Goal: Find specific page/section: Find specific page/section

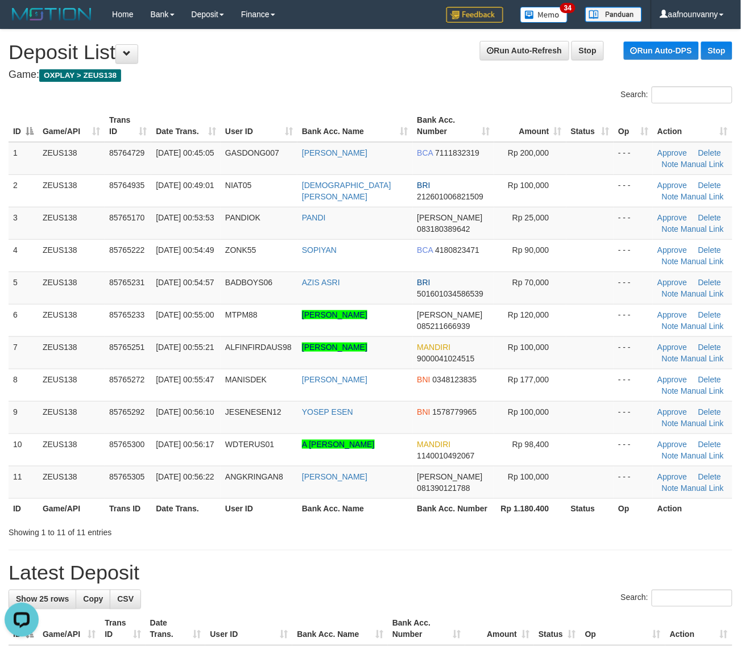
click at [573, 395] on td at bounding box center [590, 385] width 48 height 32
drag, startPoint x: 446, startPoint y: 317, endPoint x: 751, endPoint y: 406, distance: 317.5
click at [447, 317] on td "DANA 085211666939" at bounding box center [454, 320] width 82 height 32
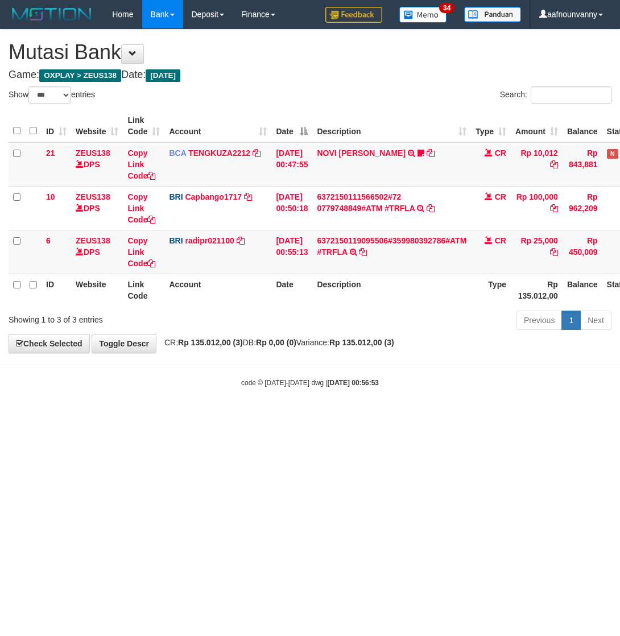
select select "***"
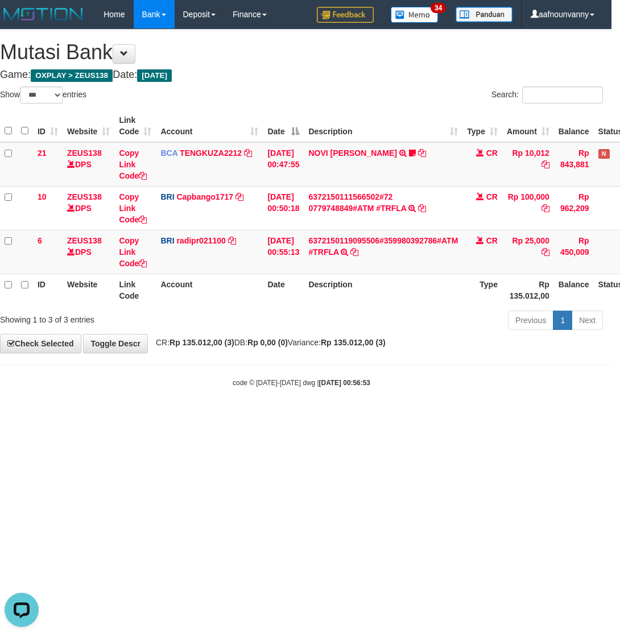
click at [223, 416] on html "Toggle navigation Home Bank Account List Load By Website Group [OXPLAY] ZEUS138…" at bounding box center [301, 208] width 620 height 416
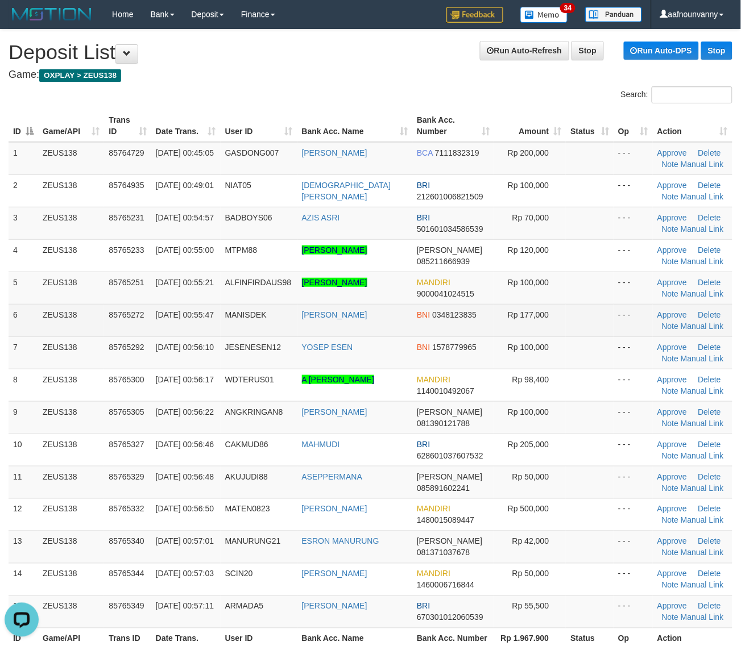
click at [613, 334] on td "- - -" at bounding box center [632, 320] width 39 height 32
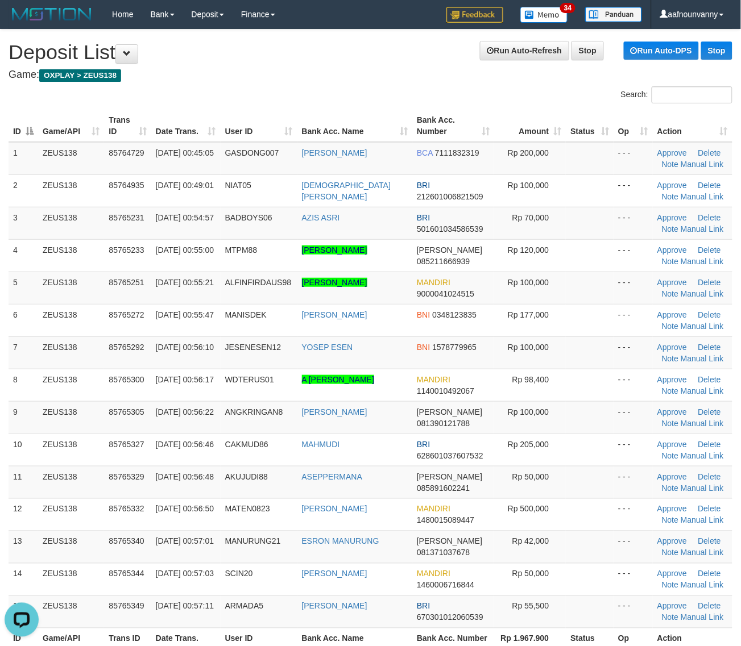
drag, startPoint x: 484, startPoint y: 395, endPoint x: 739, endPoint y: 481, distance: 269.3
click at [497, 401] on tbody "1 ZEUS138 85764729 16/08/2025 00:45:05 GASDONG007 ADITYA RIZKI BCA 7111832319 R…" at bounding box center [371, 385] width 724 height 487
drag, startPoint x: 247, startPoint y: 355, endPoint x: 751, endPoint y: 412, distance: 506.9
click at [364, 381] on tbody "1 ZEUS138 85764729 16/08/2025 00:45:05 GASDONG007 ADITYA RIZKI BCA 7111832319 R…" at bounding box center [371, 385] width 724 height 487
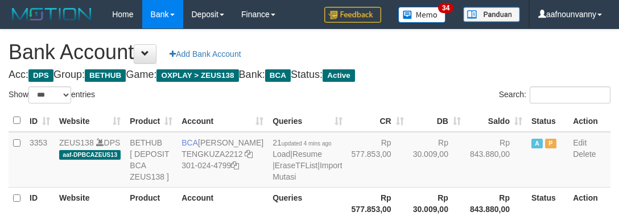
select select "***"
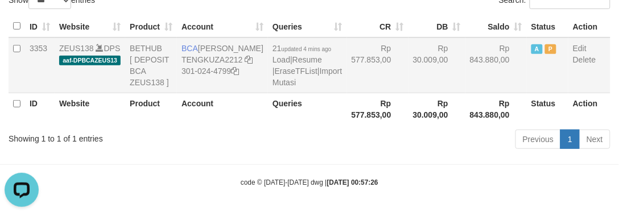
click at [359, 77] on tr "3353 ZEUS138 DPS aaf-DPBCAZEUS13 BETHUB [ DEPOSIT BCA ZEUS138 ] BCA TENGKU ZAKI…" at bounding box center [309, 66] width 601 height 56
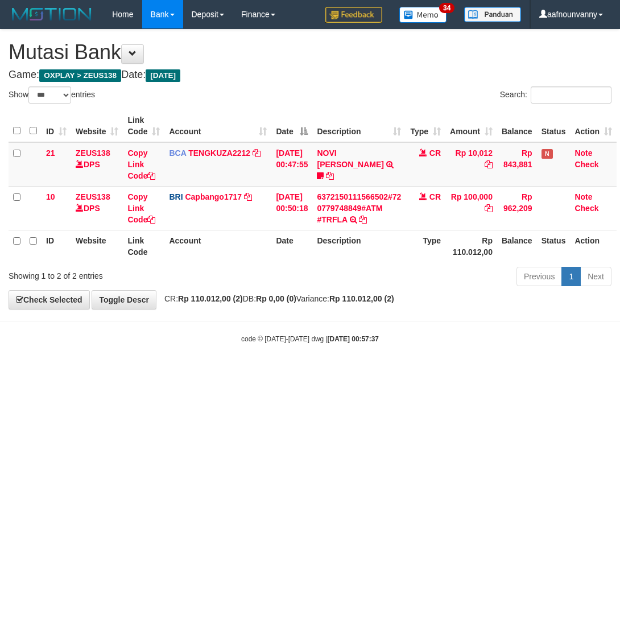
select select "***"
drag, startPoint x: 285, startPoint y: 479, endPoint x: 259, endPoint y: 475, distance: 26.5
click at [280, 372] on html "Toggle navigation Home Bank Account List Load By Website Group [OXPLAY] ZEUS138…" at bounding box center [310, 186] width 620 height 372
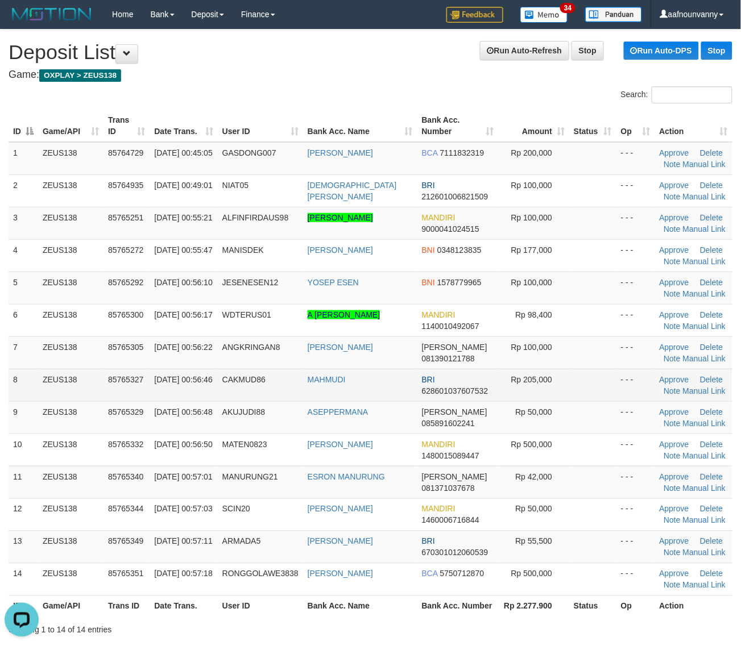
drag, startPoint x: 402, startPoint y: 418, endPoint x: 368, endPoint y: 398, distance: 39.0
click at [388, 410] on td "ASEPPERMANA" at bounding box center [360, 417] width 114 height 32
click at [453, 389] on tr "8 ZEUS138 85765327 16/08/2025 00:56:46 CAKMUD86 MAHMUDI BRI 628601037607532 Rp …" at bounding box center [371, 385] width 724 height 32
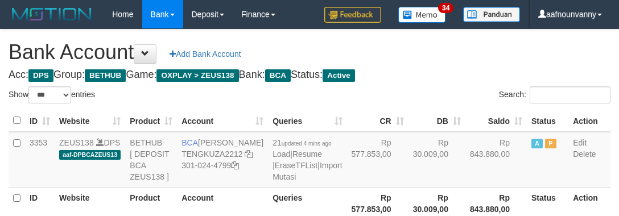
select select "***"
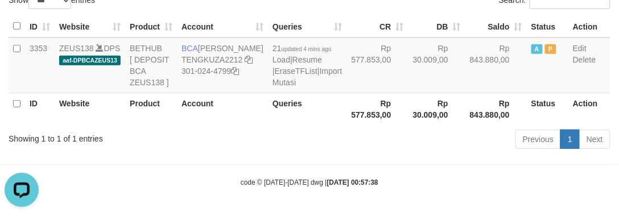
click at [383, 140] on div "Previous 1 Next" at bounding box center [438, 140] width 344 height 24
click at [367, 155] on body "Toggle navigation Home Bank Account List Load By Website Group [OXPLAY] ZEUS138…" at bounding box center [309, 61] width 619 height 310
